Goal: Navigation & Orientation: Find specific page/section

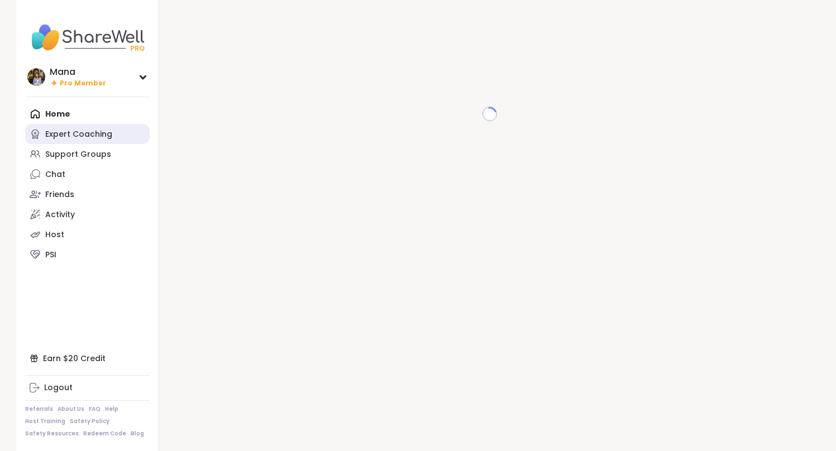
click at [102, 138] on div "Expert Coaching" at bounding box center [78, 134] width 67 height 11
